Goal: Information Seeking & Learning: Check status

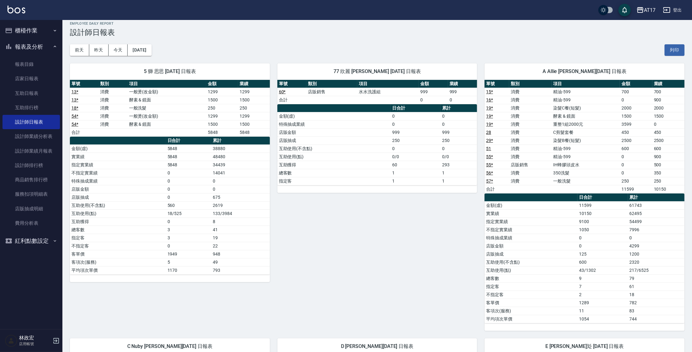
scroll to position [6, 0]
click at [101, 46] on button "昨天" at bounding box center [98, 50] width 19 height 12
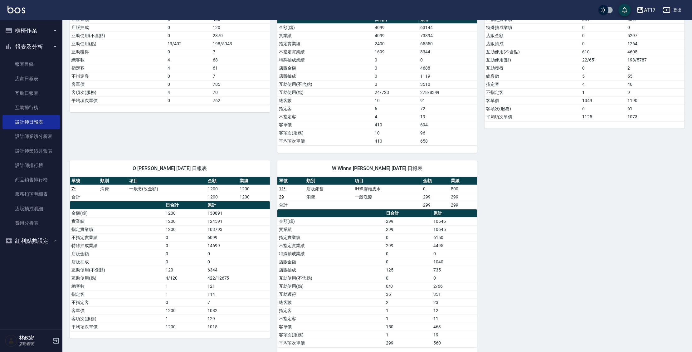
scroll to position [426, 0]
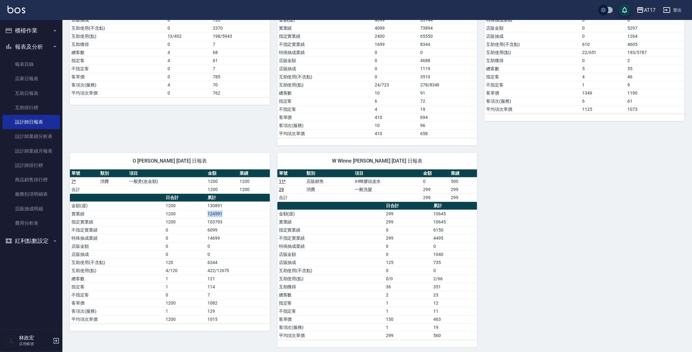
drag, startPoint x: 208, startPoint y: 207, endPoint x: 230, endPoint y: 212, distance: 22.2
click at [228, 211] on td "124591" at bounding box center [238, 214] width 64 height 8
click at [231, 212] on td "124591" at bounding box center [238, 214] width 64 height 8
click at [230, 211] on td "124591" at bounding box center [238, 214] width 64 height 8
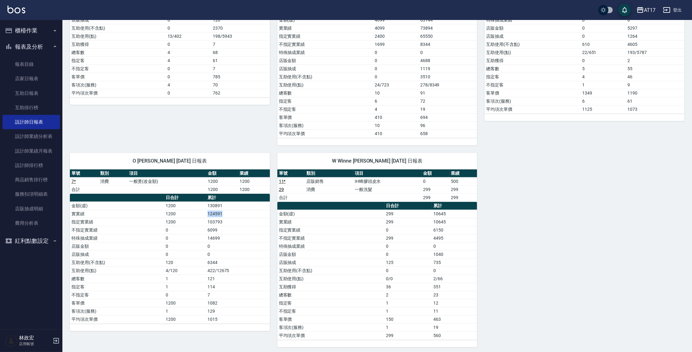
drag, startPoint x: 229, startPoint y: 211, endPoint x: 205, endPoint y: 215, distance: 24.4
click at [207, 210] on td "124591" at bounding box center [238, 214] width 64 height 8
click at [204, 215] on td "1200" at bounding box center [184, 214] width 41 height 8
drag, startPoint x: 206, startPoint y: 206, endPoint x: 218, endPoint y: 215, distance: 15.4
click at [218, 215] on tbody "金額(虛) 1200 130891 實業績 1200 124591 指定實業績 1200 103793 不指定實業績 0 6099 特殊抽成業績 0 1469…" at bounding box center [170, 263] width 200 height 122
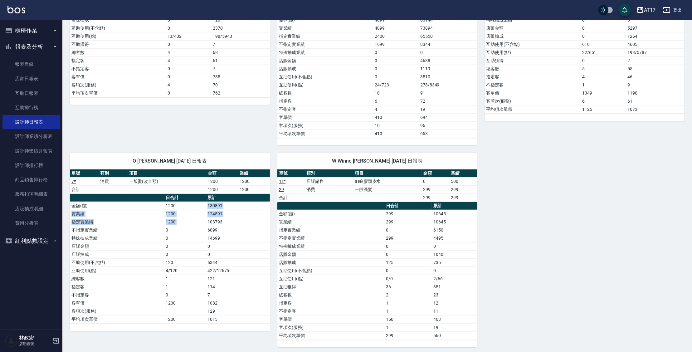
click at [221, 215] on td "124591" at bounding box center [238, 214] width 64 height 8
drag, startPoint x: 227, startPoint y: 212, endPoint x: 201, endPoint y: 211, distance: 26.2
click at [201, 211] on tr "實業績 1200 124591" at bounding box center [170, 214] width 200 height 8
click at [201, 211] on td "1200" at bounding box center [184, 214] width 41 height 8
drag, startPoint x: 201, startPoint y: 211, endPoint x: 227, endPoint y: 212, distance: 25.6
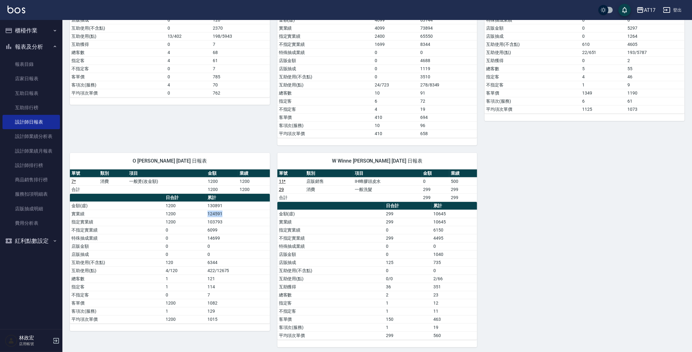
click at [227, 212] on tr "實業績 1200 124591" at bounding box center [170, 214] width 200 height 8
click at [227, 212] on td "124591" at bounding box center [238, 214] width 64 height 8
drag, startPoint x: 227, startPoint y: 212, endPoint x: 198, endPoint y: 209, distance: 28.5
click at [198, 210] on tr "實業績 1200 124591" at bounding box center [170, 214] width 200 height 8
click at [198, 210] on td "1200" at bounding box center [184, 214] width 41 height 8
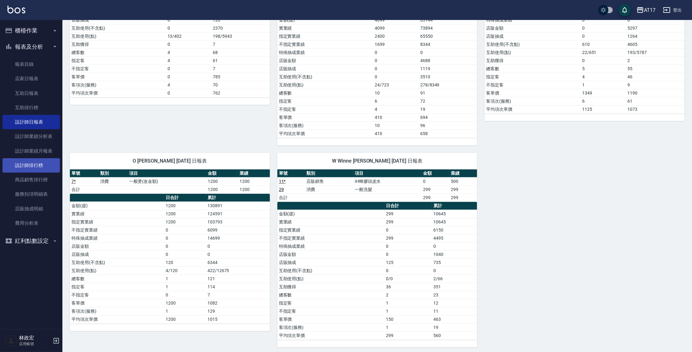
click at [38, 169] on link "設計師排行榜" at bounding box center [30, 165] width 57 height 14
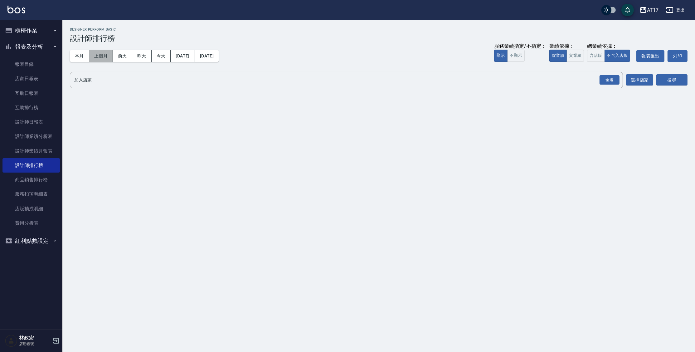
click at [105, 54] on button "上個月" at bounding box center [101, 56] width 24 height 12
click at [612, 82] on div "全選" at bounding box center [610, 80] width 20 height 10
click at [667, 80] on button "搜尋" at bounding box center [671, 81] width 31 height 12
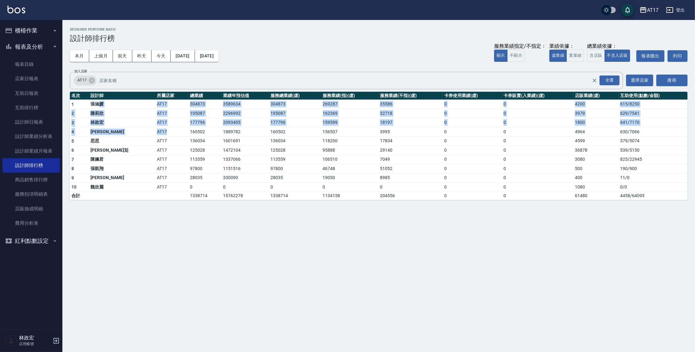
drag, startPoint x: 101, startPoint y: 106, endPoint x: 143, endPoint y: 130, distance: 48.5
click at [142, 130] on tbody "1 [PERSON_NAME]AT17 304873 3589634 304873 269287 35586 0 0 4200 615 / 8250 2 [P…" at bounding box center [379, 150] width 618 height 100
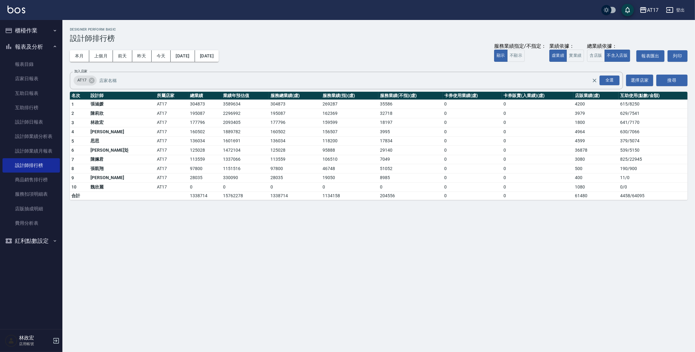
click at [155, 130] on td "AT17" at bounding box center [171, 131] width 33 height 9
drag, startPoint x: 149, startPoint y: 130, endPoint x: 217, endPoint y: 128, distance: 68.4
click at [217, 128] on tr "4 [PERSON_NAME] AT17 160502 1889782 160502 156507 3995 0 0 4964 630 / 7066" at bounding box center [379, 131] width 618 height 9
click at [222, 128] on td "1889782" at bounding box center [245, 131] width 47 height 9
drag, startPoint x: 218, startPoint y: 128, endPoint x: 226, endPoint y: 125, distance: 8.3
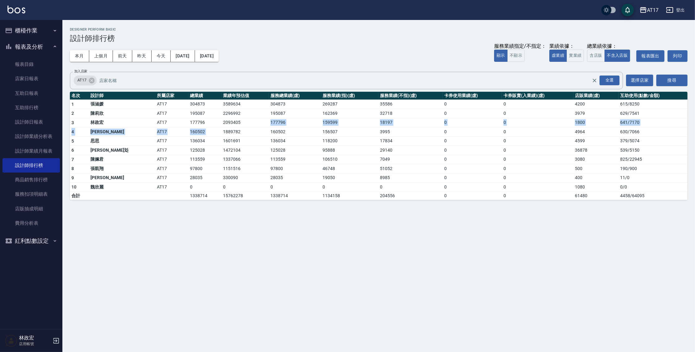
click at [226, 125] on tbody "1 [PERSON_NAME]AT17 304873 3589634 304873 269287 35586 0 0 4200 615 / 8250 2 [P…" at bounding box center [379, 150] width 618 height 100
click at [222, 141] on td "1601691" at bounding box center [245, 140] width 47 height 9
click at [578, 53] on button "實業績" at bounding box center [575, 56] width 17 height 12
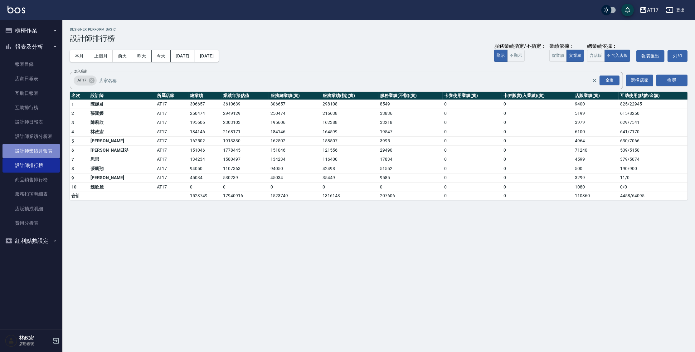
click at [37, 153] on link "設計師業績月報表" at bounding box center [30, 151] width 57 height 14
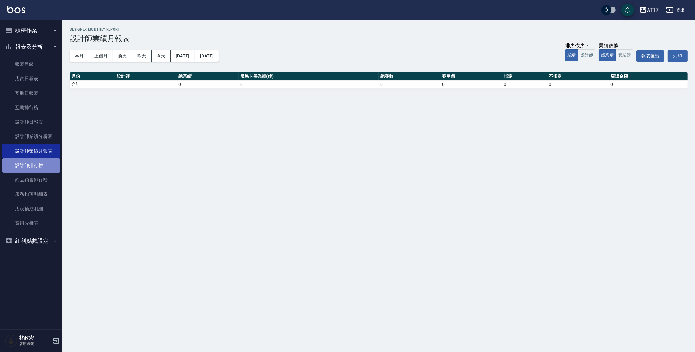
click at [24, 163] on link "設計師排行榜" at bounding box center [30, 165] width 57 height 14
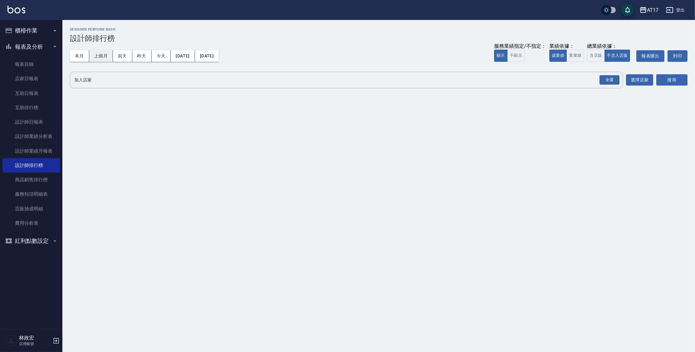
click at [102, 54] on button "上個月" at bounding box center [101, 56] width 24 height 12
click at [666, 85] on div "搜尋" at bounding box center [671, 80] width 31 height 17
click at [667, 83] on button "搜尋" at bounding box center [671, 80] width 31 height 12
click at [667, 81] on button "搜尋" at bounding box center [671, 80] width 31 height 12
click at [607, 80] on div "全選" at bounding box center [610, 80] width 20 height 10
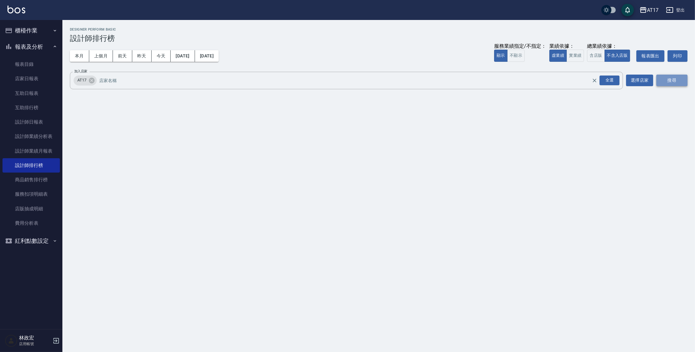
click at [666, 82] on button "搜尋" at bounding box center [671, 81] width 31 height 12
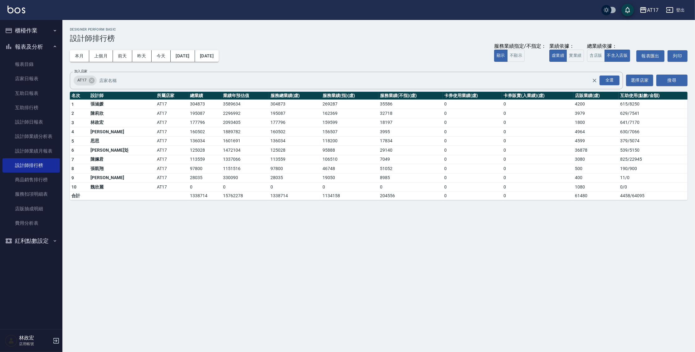
drag, startPoint x: 103, startPoint y: 117, endPoint x: 104, endPoint y: 120, distance: 3.9
click at [104, 120] on tbody "1 [PERSON_NAME]AT17 304873 3589634 304873 269287 35586 0 0 4200 615 / 8250 2 [P…" at bounding box center [379, 150] width 618 height 100
click at [106, 124] on td "林政宏" at bounding box center [122, 122] width 66 height 9
click at [107, 130] on td "[PERSON_NAME]" at bounding box center [122, 131] width 66 height 9
click at [110, 159] on td "陳姵君" at bounding box center [122, 159] width 66 height 9
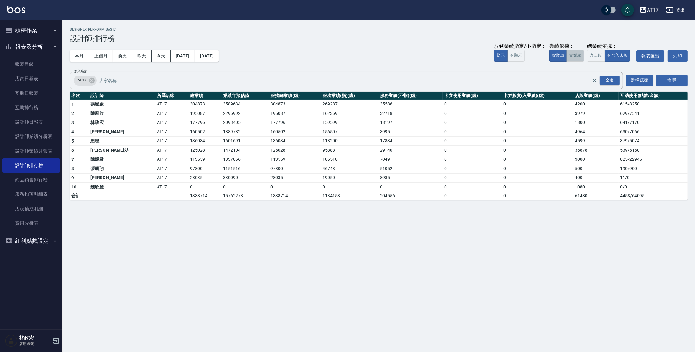
click at [576, 59] on button "實業績" at bounding box center [575, 56] width 17 height 12
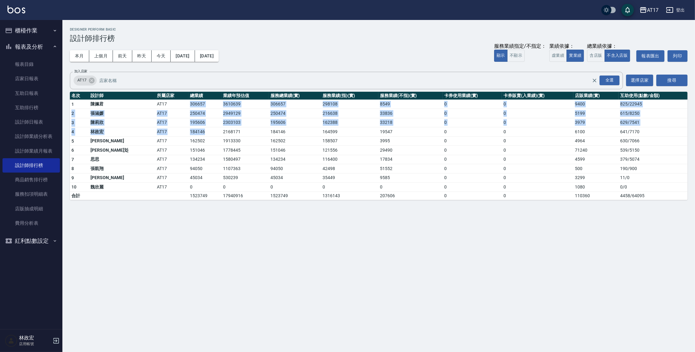
drag, startPoint x: 154, startPoint y: 104, endPoint x: 179, endPoint y: 133, distance: 39.1
click at [179, 133] on tbody "1 [PERSON_NAME]AT17 306657 3610639 306657 298108 8549 0 0 9400 825 / 22945 2 [P…" at bounding box center [379, 150] width 618 height 100
click at [24, 102] on link "互助排行榜" at bounding box center [30, 107] width 57 height 14
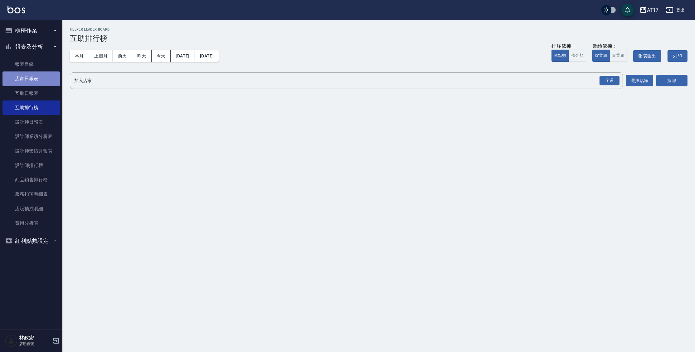
click at [26, 78] on link "店家日報表" at bounding box center [30, 78] width 57 height 14
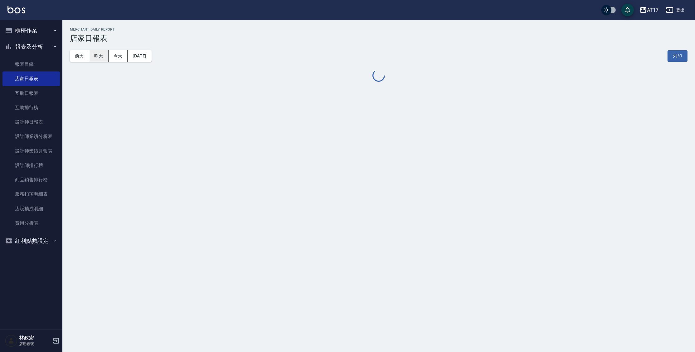
click at [100, 62] on div "[DATE] [DATE] [DATE] [DATE] 列印" at bounding box center [379, 56] width 618 height 27
click at [99, 60] on button "昨天" at bounding box center [98, 56] width 19 height 12
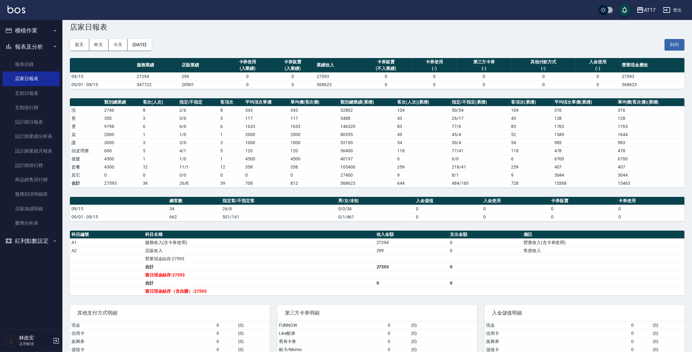
scroll to position [22, 0]
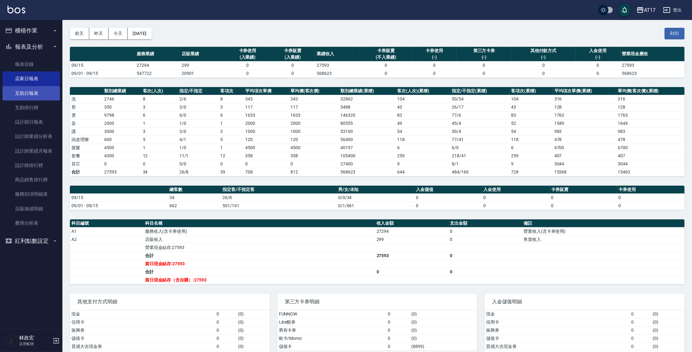
click at [32, 98] on link "互助日報表" at bounding box center [30, 93] width 57 height 14
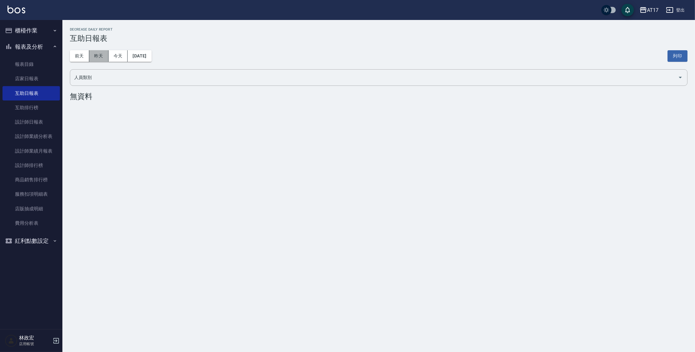
click at [100, 56] on button "昨天" at bounding box center [98, 56] width 19 height 12
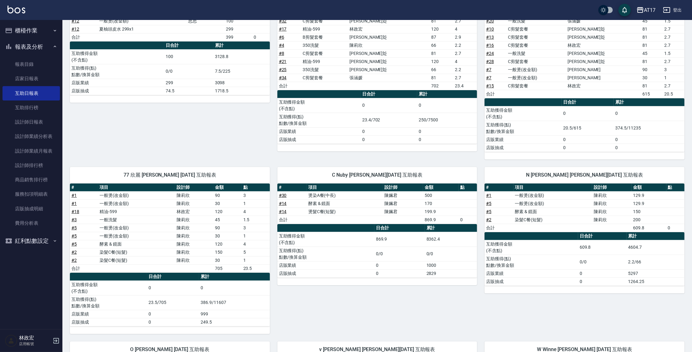
scroll to position [102, 0]
